Goal: Task Accomplishment & Management: Use online tool/utility

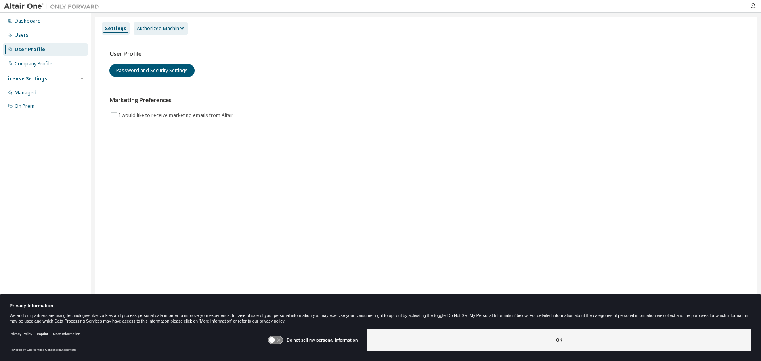
click at [159, 25] on div "Authorized Machines" at bounding box center [161, 28] width 48 height 6
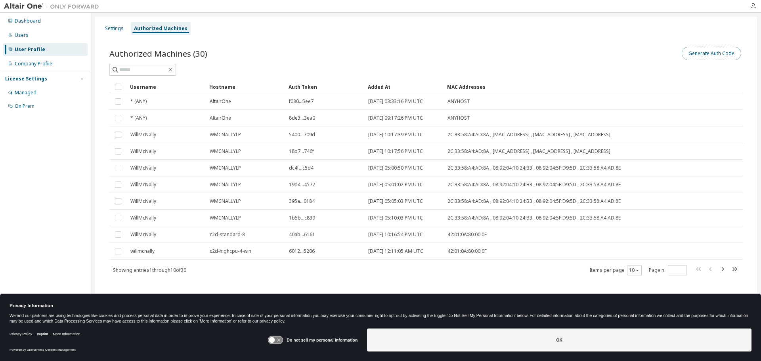
click at [708, 53] on button "Generate Auth Code" at bounding box center [710, 53] width 59 height 13
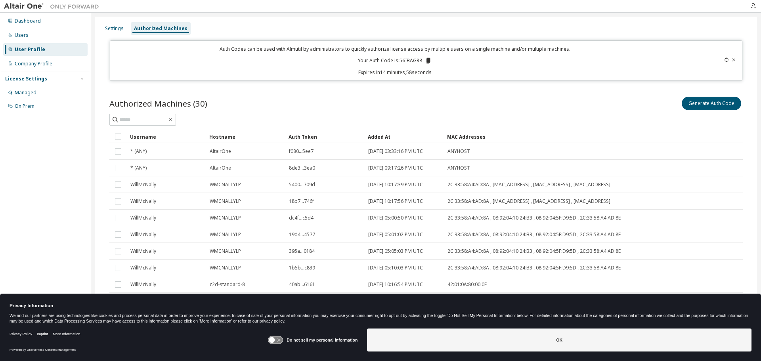
click at [430, 61] on div "Auth Codes can be used with Almutil by administrators to quickly authorize lice…" at bounding box center [395, 61] width 560 height 30
click at [428, 61] on icon at bounding box center [428, 61] width 4 height 6
click at [427, 63] on icon at bounding box center [428, 61] width 4 height 6
